Goal: Transaction & Acquisition: Book appointment/travel/reservation

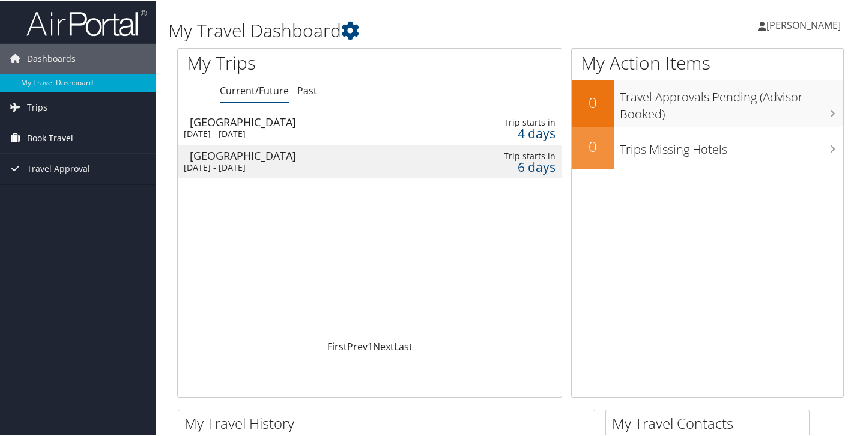
click at [38, 139] on span "Book Travel" at bounding box center [50, 137] width 46 height 30
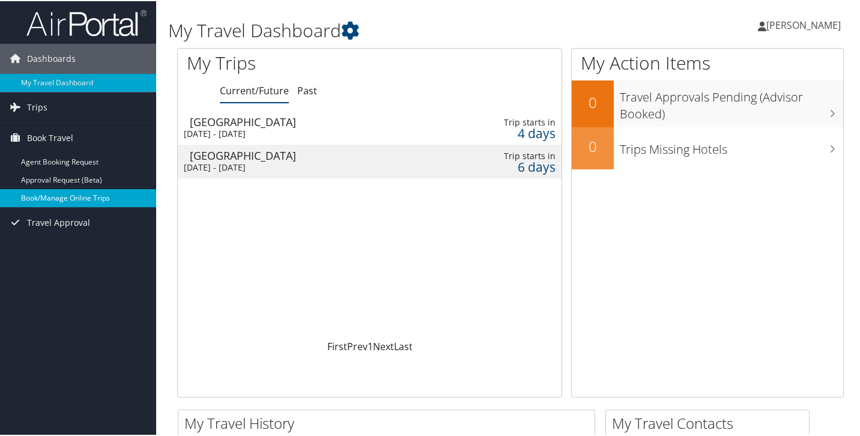
click at [67, 195] on link "Book/Manage Online Trips" at bounding box center [78, 197] width 156 height 18
